Goal: Task Accomplishment & Management: Manage account settings

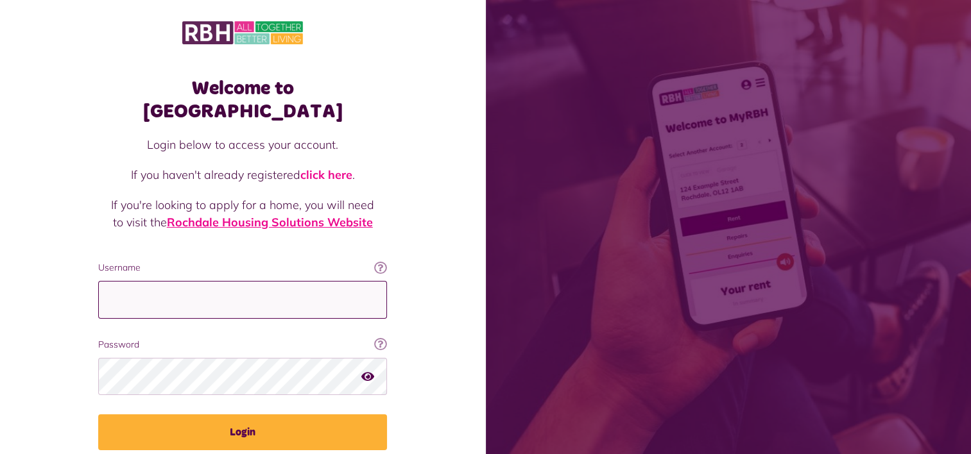
type input "**********"
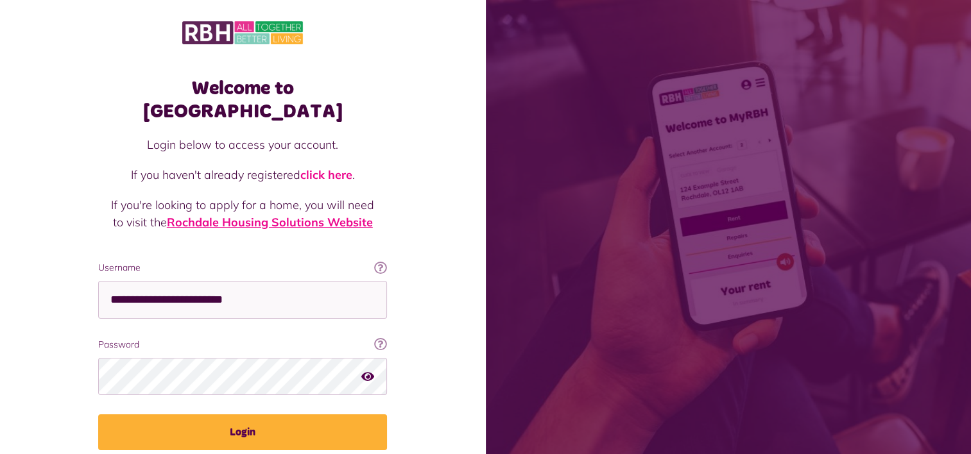
click at [241, 215] on link "Rochdale Housing Solutions Website" at bounding box center [270, 222] width 206 height 15
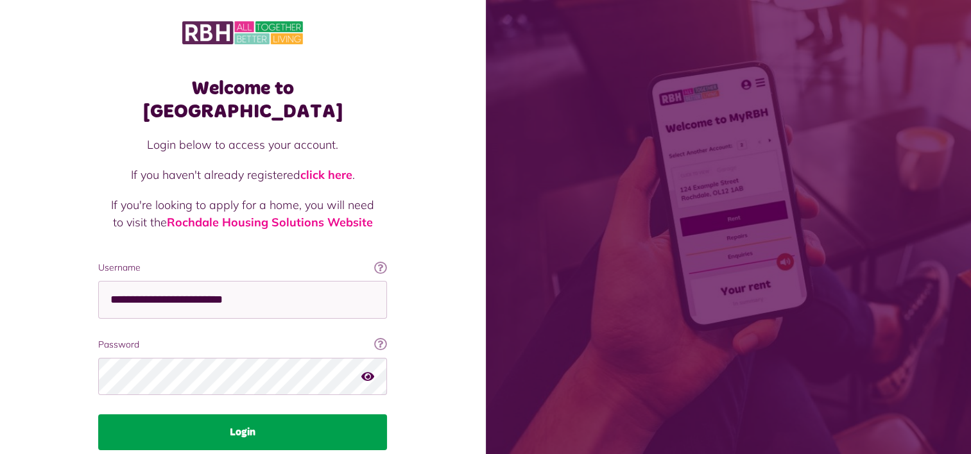
click at [129, 415] on button "Login" at bounding box center [242, 433] width 289 height 36
